Goal: Information Seeking & Learning: Learn about a topic

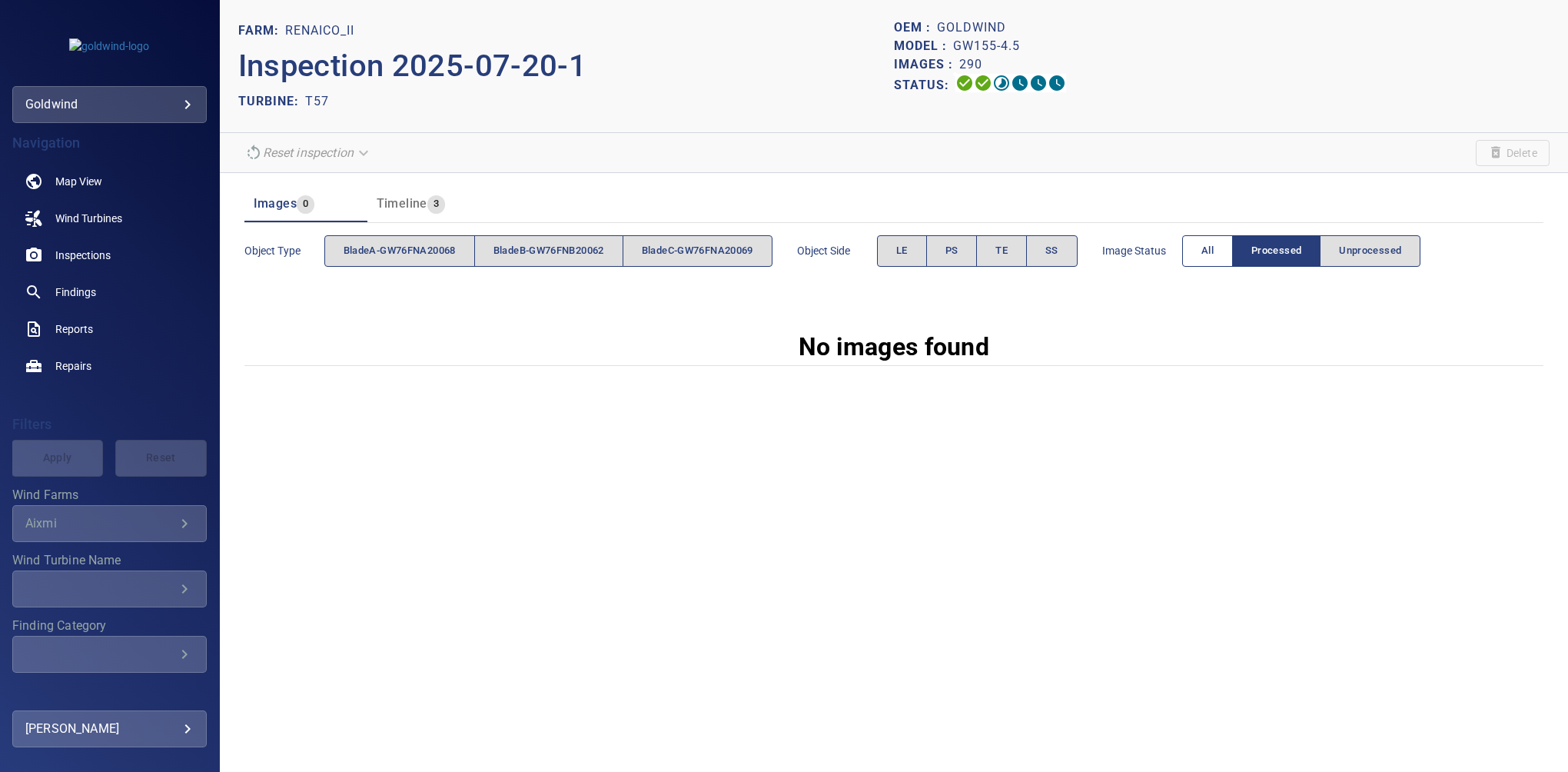
click at [1207, 264] on button "All" at bounding box center [1207, 251] width 51 height 31
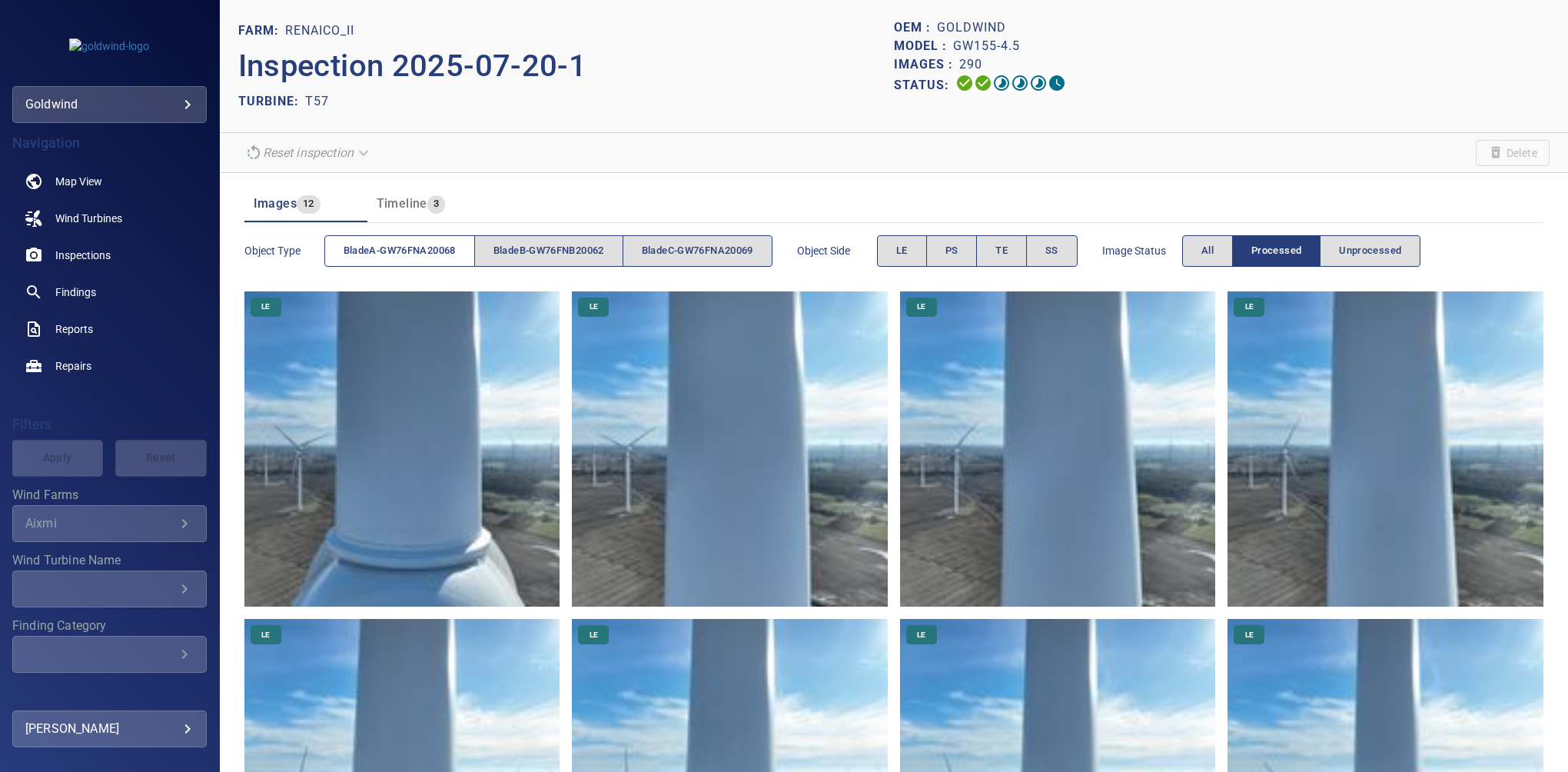
click at [389, 254] on span "bladeA-GW76FNA20068" at bounding box center [400, 251] width 112 height 18
click at [902, 250] on button "LE" at bounding box center [902, 251] width 50 height 31
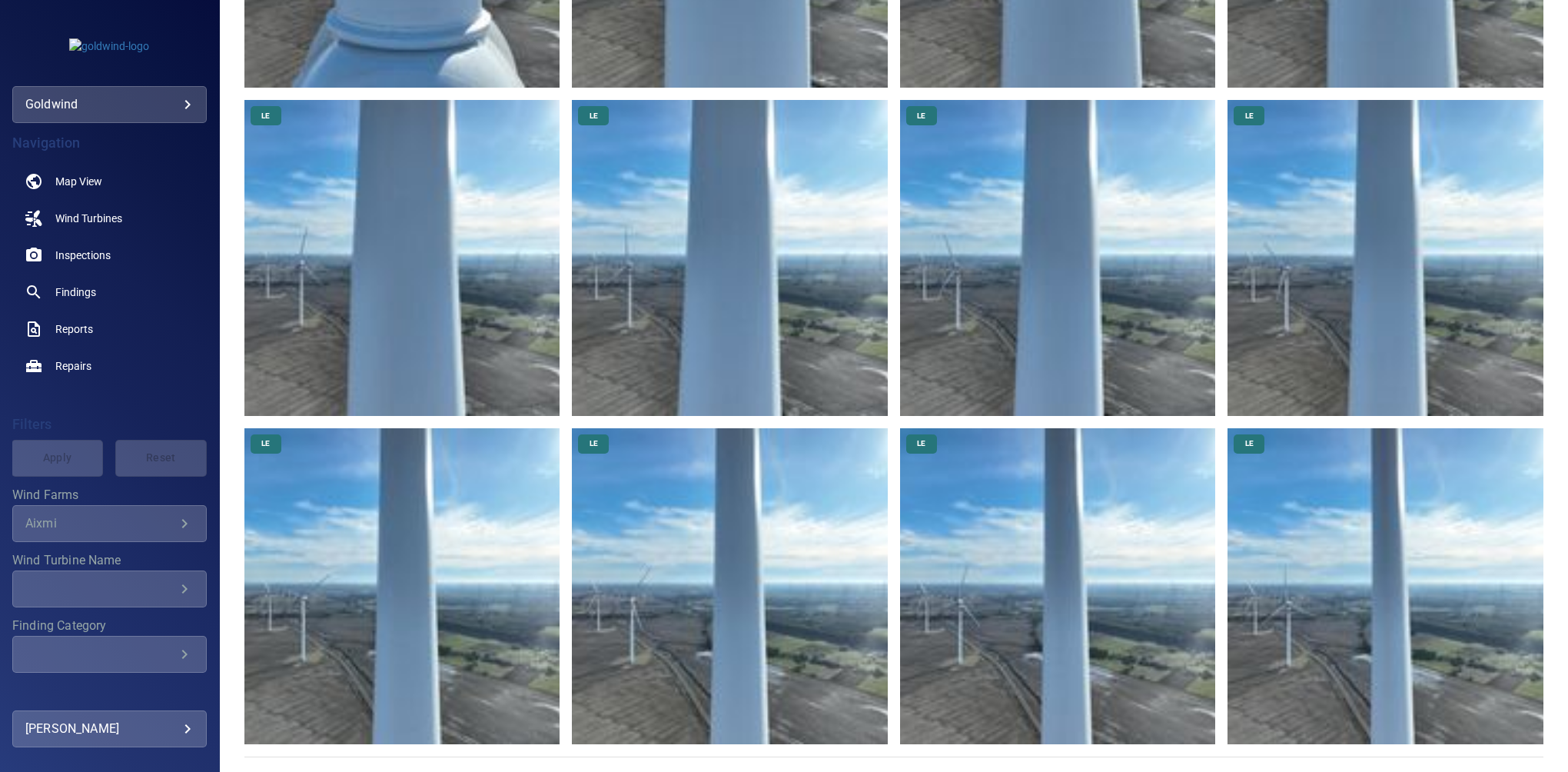
click at [1421, 603] on img at bounding box center [1385, 586] width 316 height 316
click at [1062, 547] on img at bounding box center [1058, 586] width 316 height 316
click at [756, 534] on img at bounding box center [730, 586] width 316 height 316
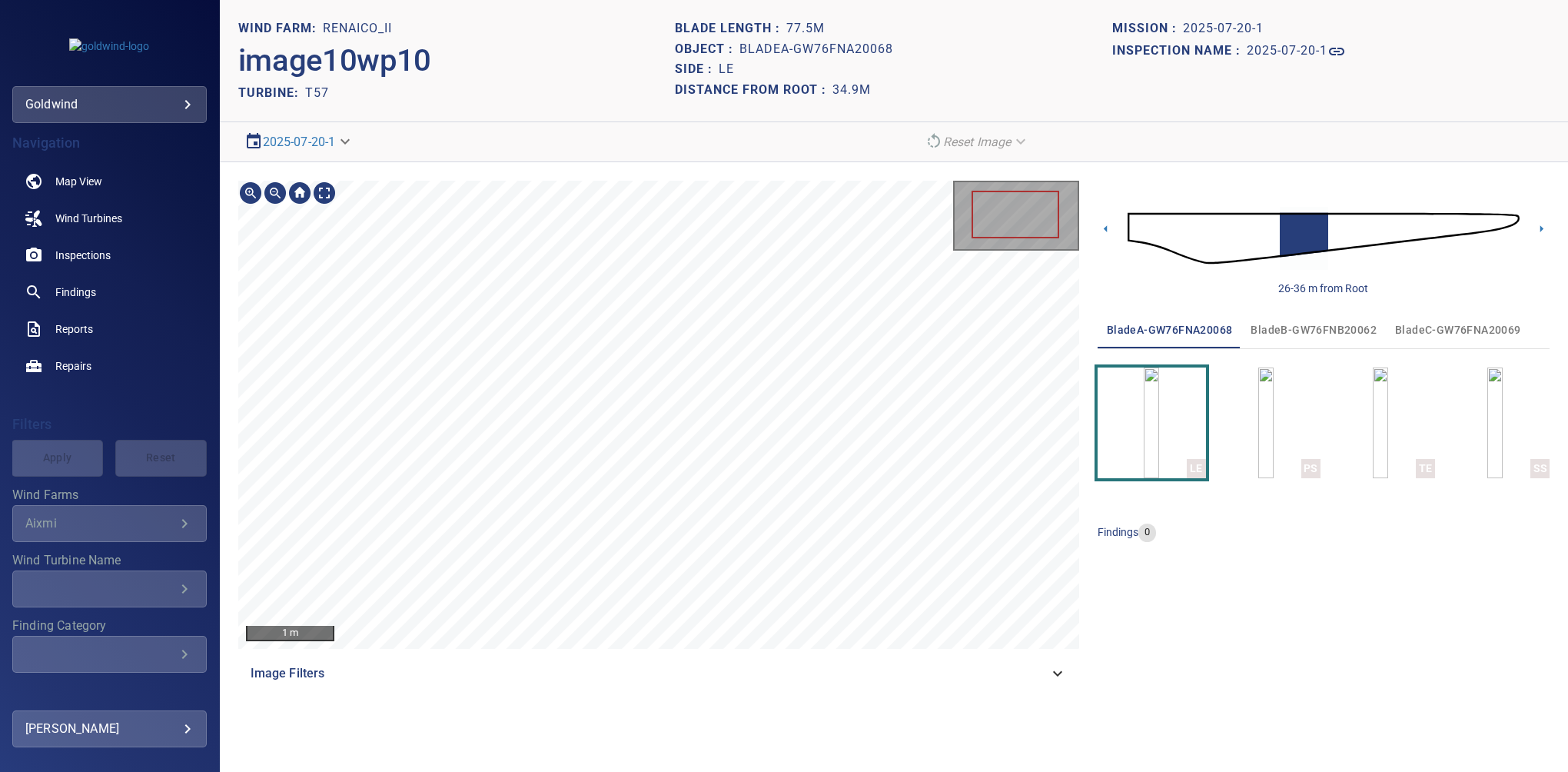
click at [1013, 661] on div "Image Filters" at bounding box center [658, 674] width 841 height 37
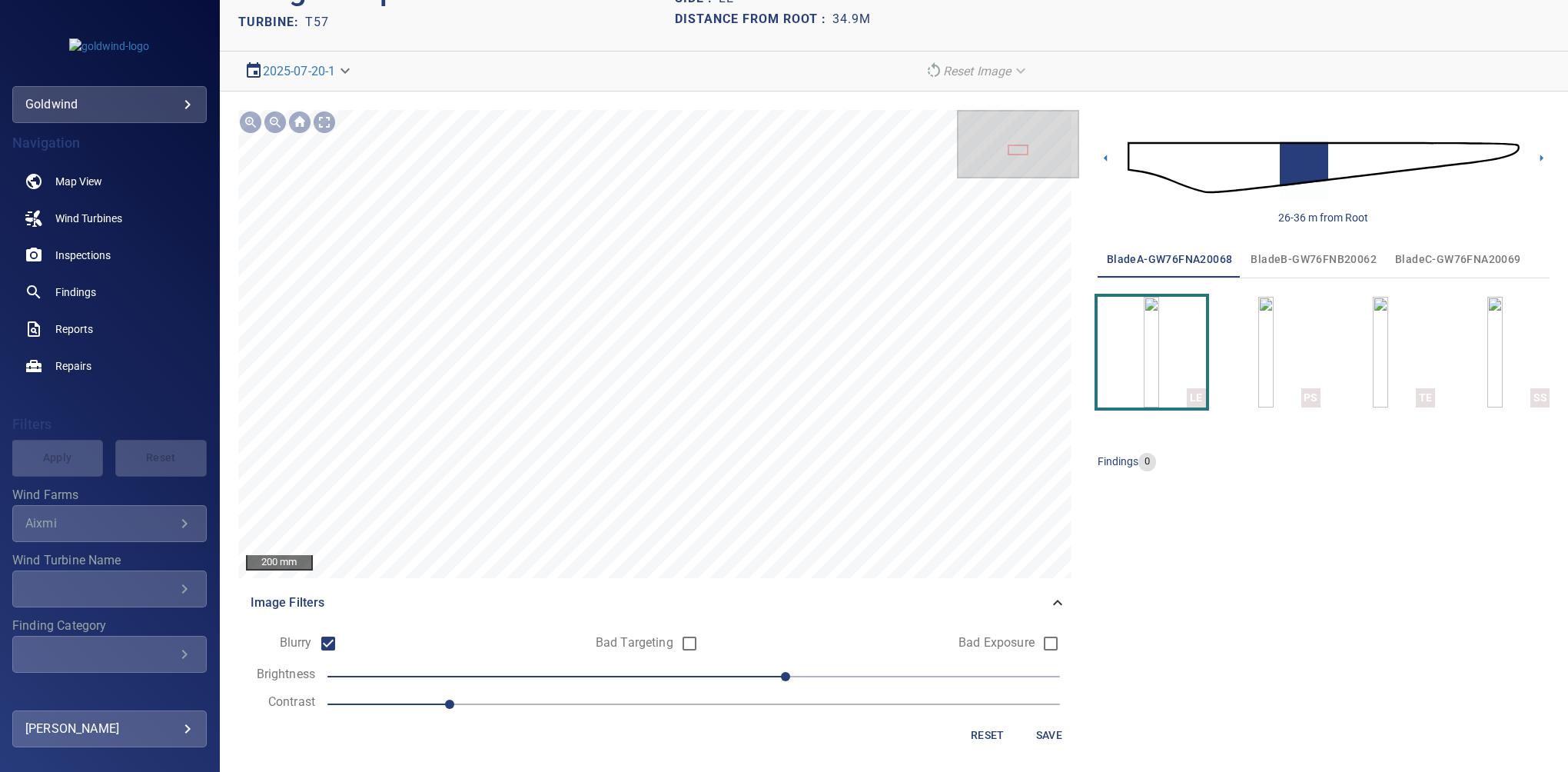
scroll to position [72, 0]
click at [1033, 736] on span "Save" at bounding box center [1049, 735] width 37 height 20
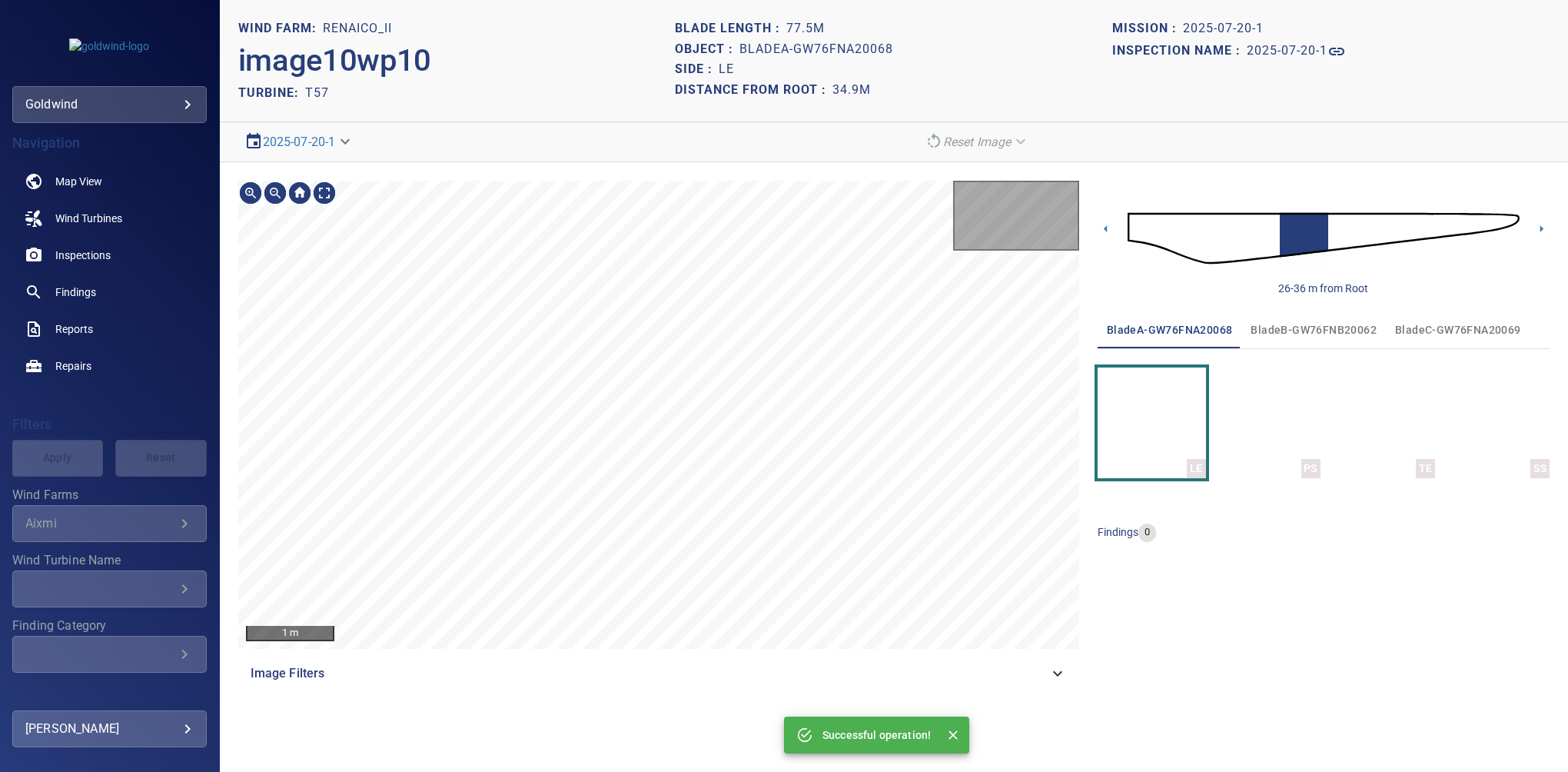
scroll to position [0, 0]
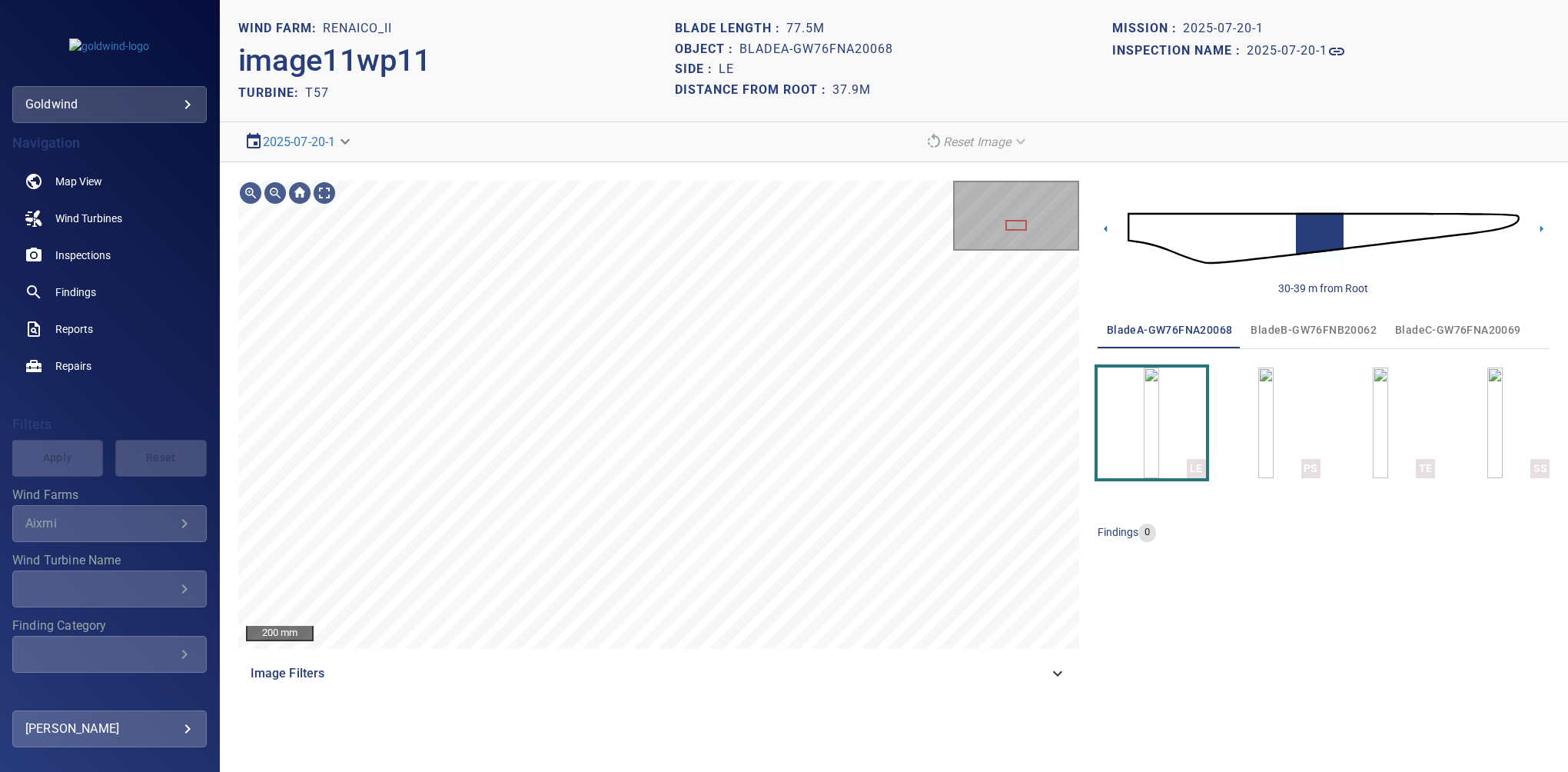
click at [1064, 686] on div "Image Filters" at bounding box center [658, 674] width 841 height 37
click at [1026, 681] on span "Image Filters" at bounding box center [649, 673] width 798 height 19
